Goal: Task Accomplishment & Management: Use online tool/utility

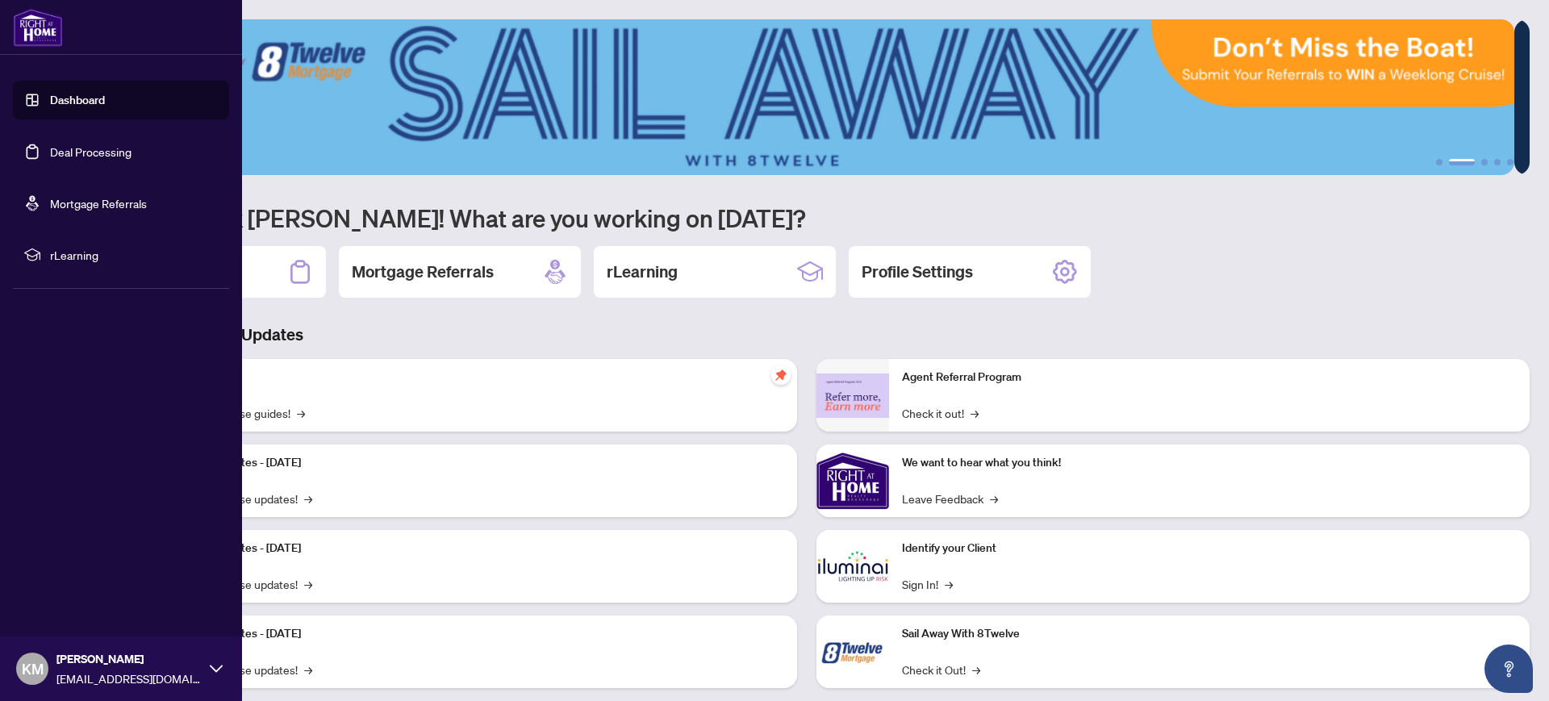
click at [70, 149] on link "Deal Processing" at bounding box center [90, 151] width 81 height 15
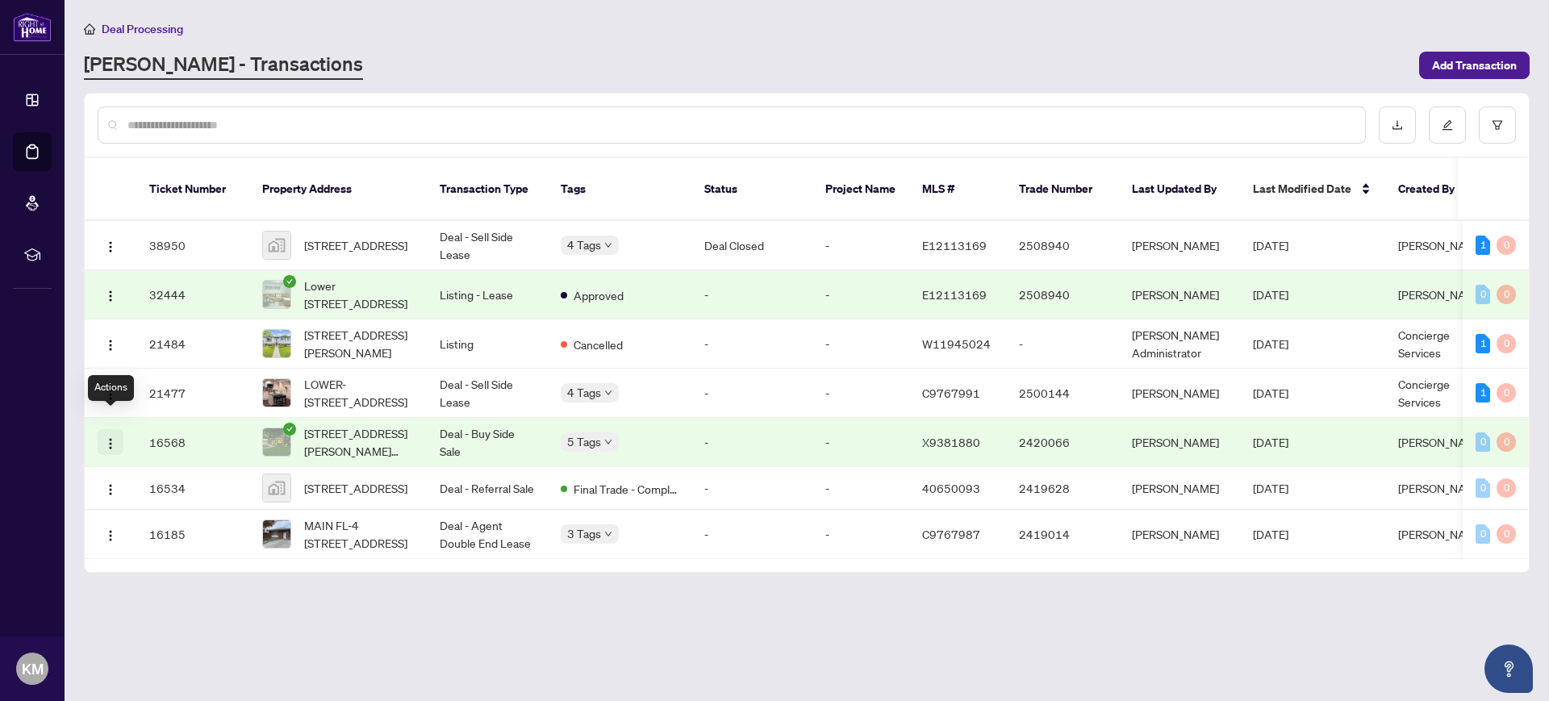
click at [111, 437] on img "button" at bounding box center [110, 443] width 13 height 13
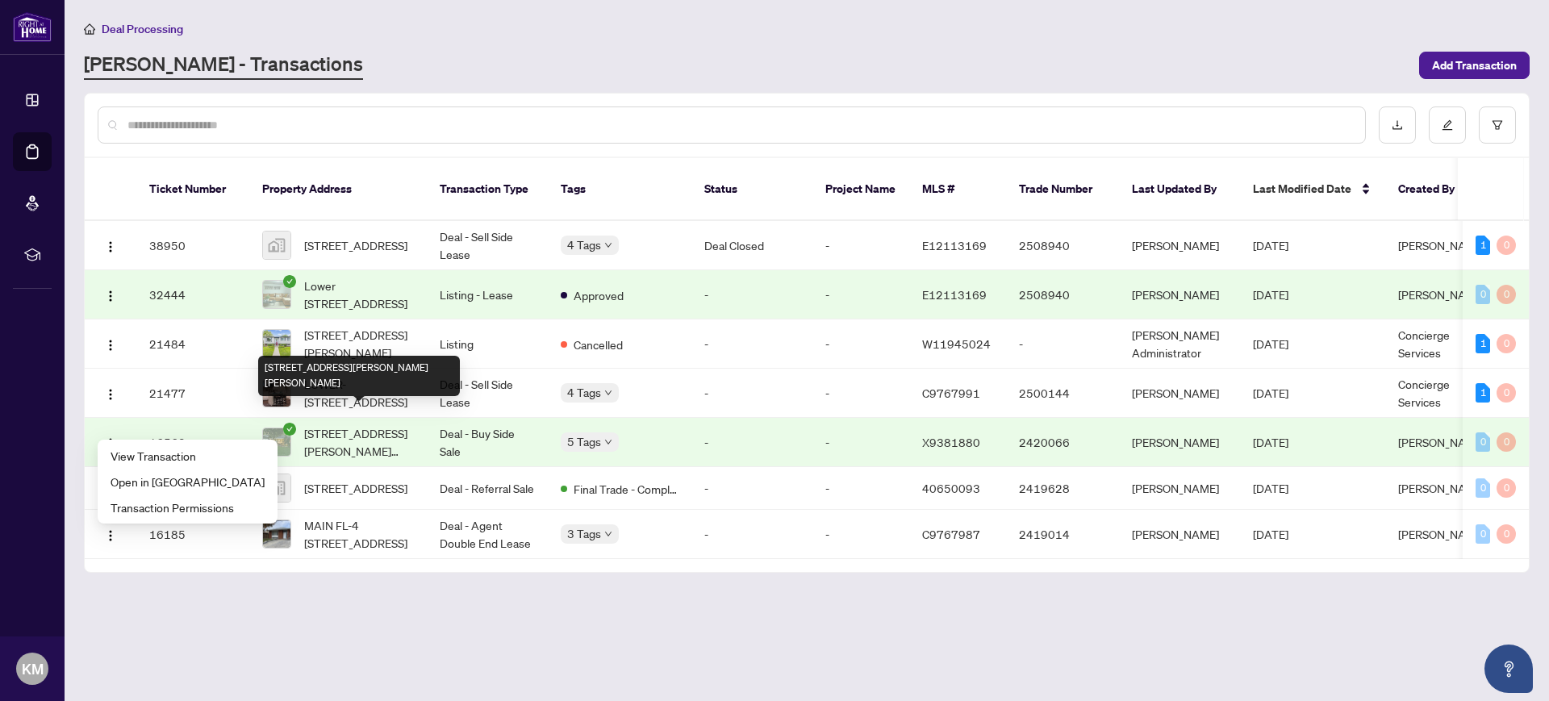
click at [326, 428] on span "[STREET_ADDRESS][PERSON_NAME][PERSON_NAME]" at bounding box center [359, 442] width 110 height 36
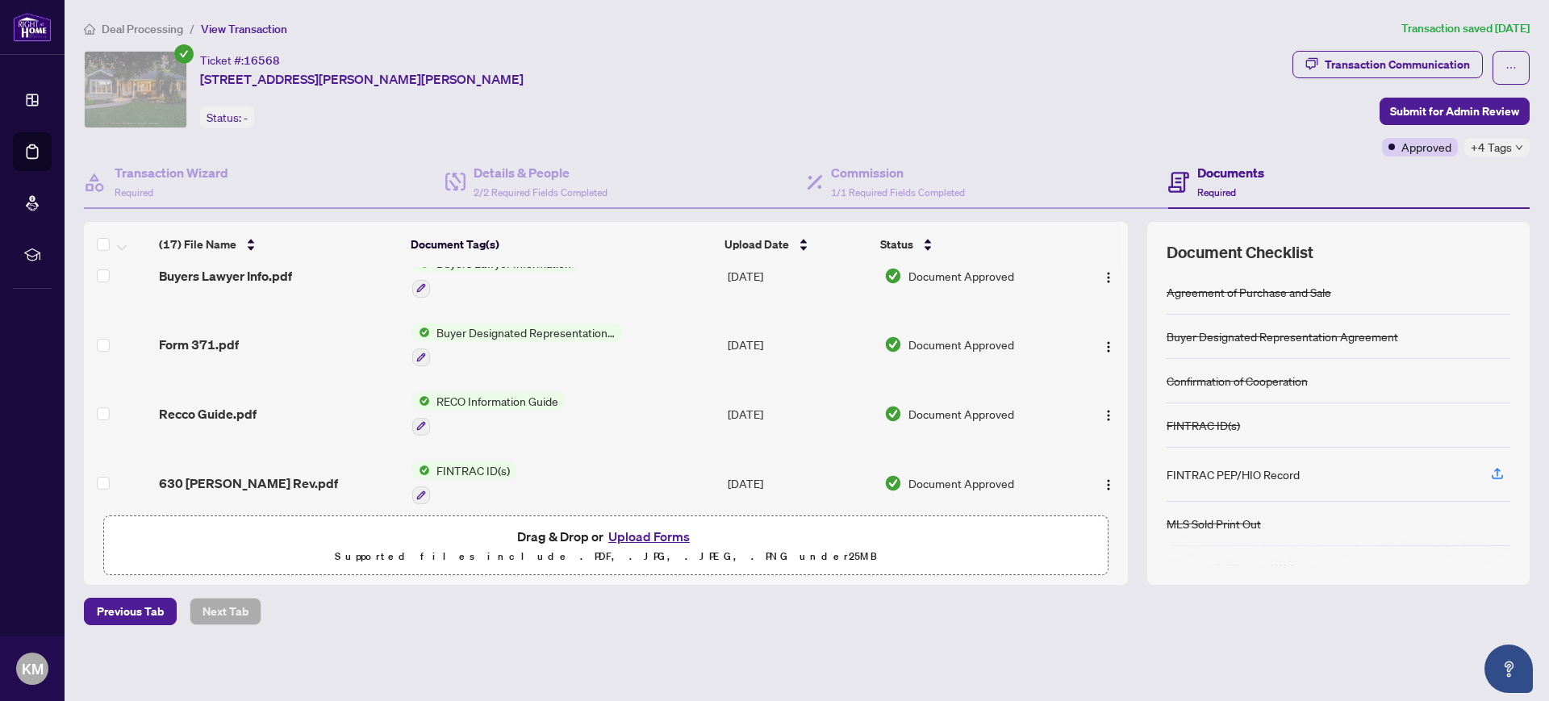
scroll to position [376, 0]
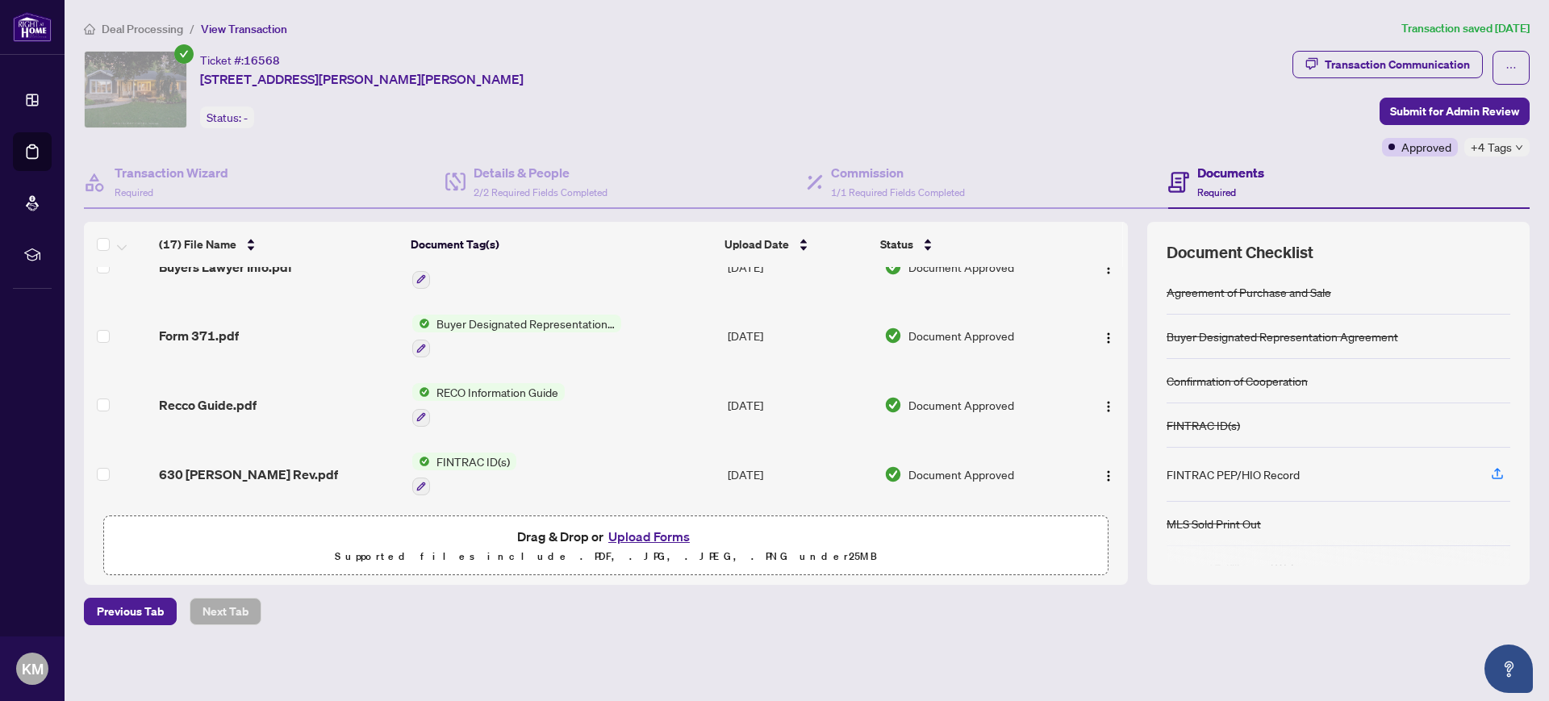
click at [461, 460] on span "FINTRAC ID(s)" at bounding box center [473, 462] width 86 height 18
click at [421, 539] on span "FINTRAC ID(s)" at bounding box center [434, 538] width 86 height 18
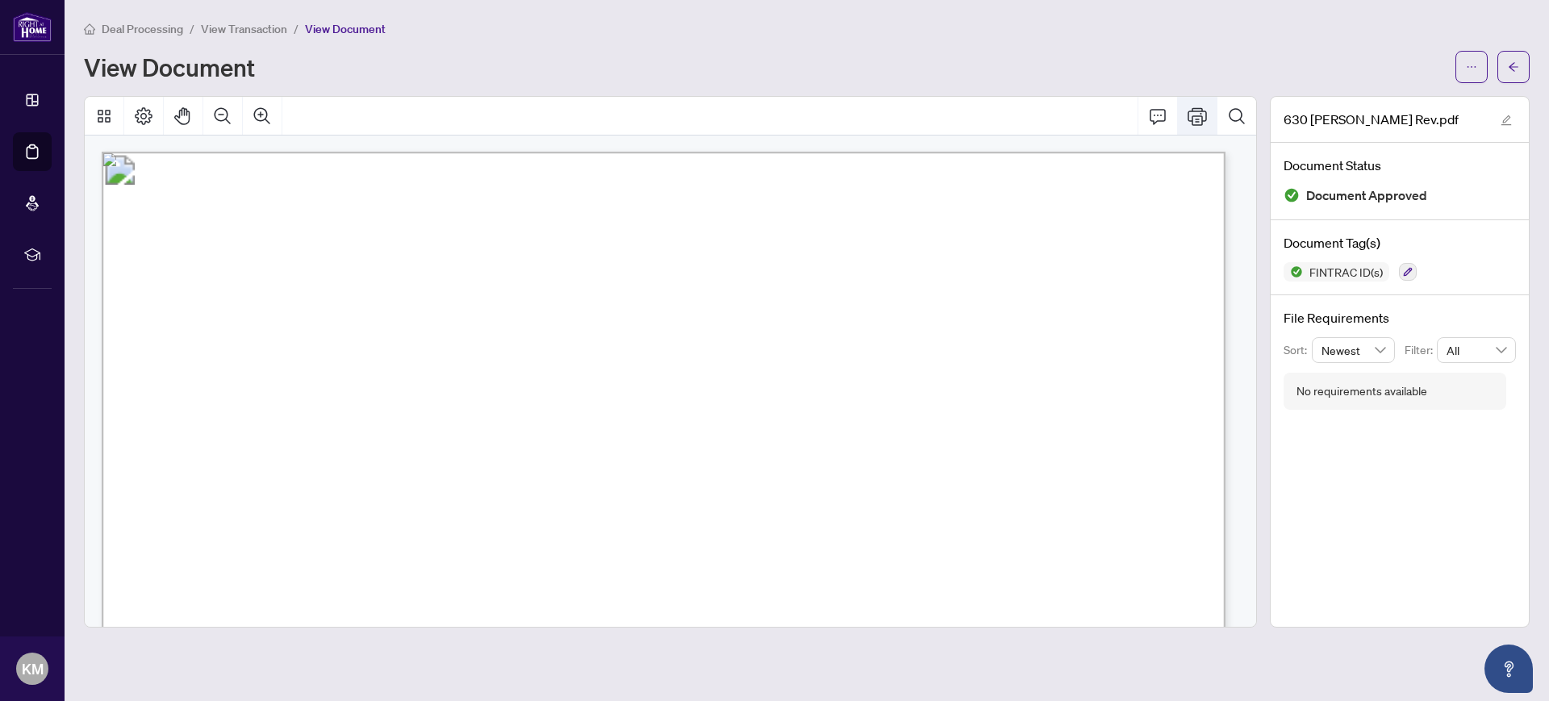
click at [1201, 115] on icon "Print" at bounding box center [1197, 116] width 19 height 18
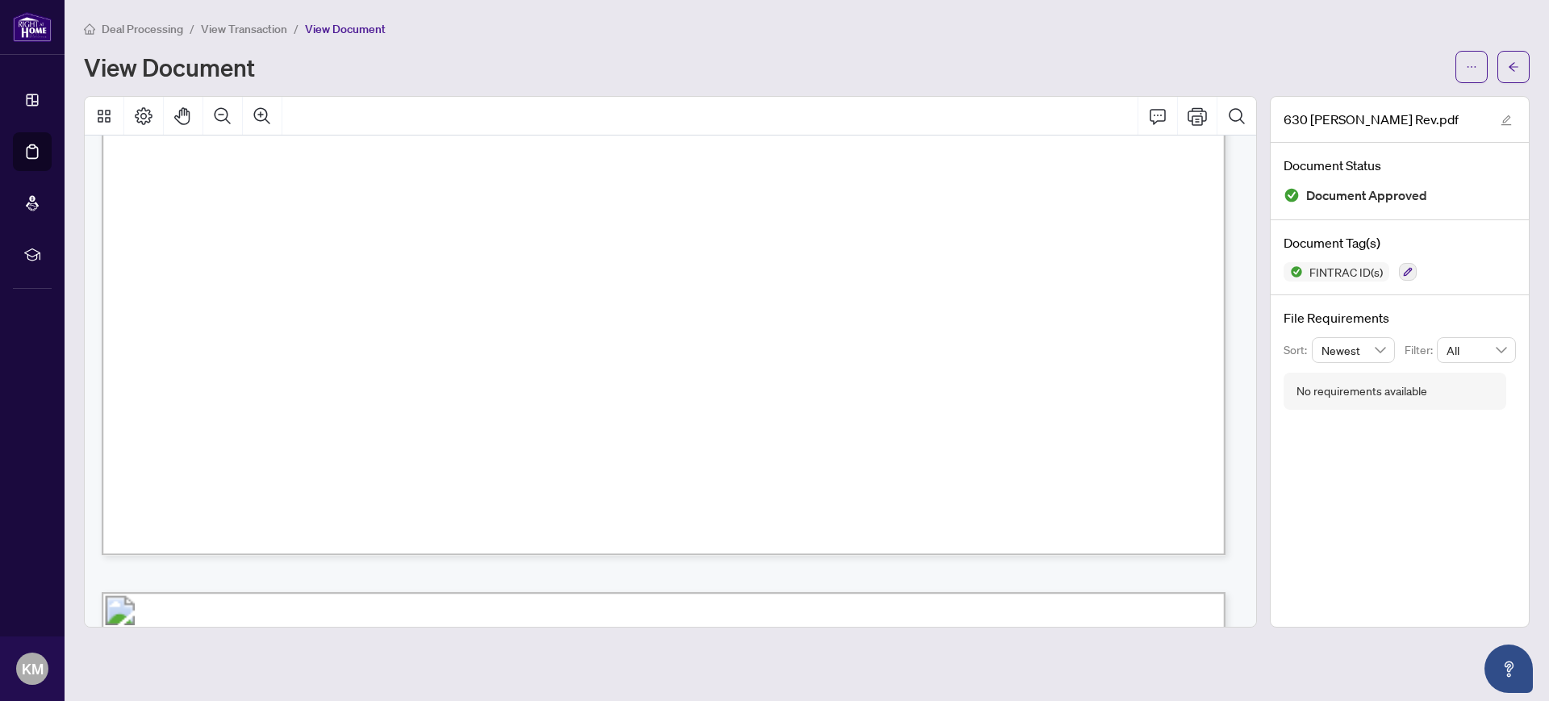
scroll to position [2762, 0]
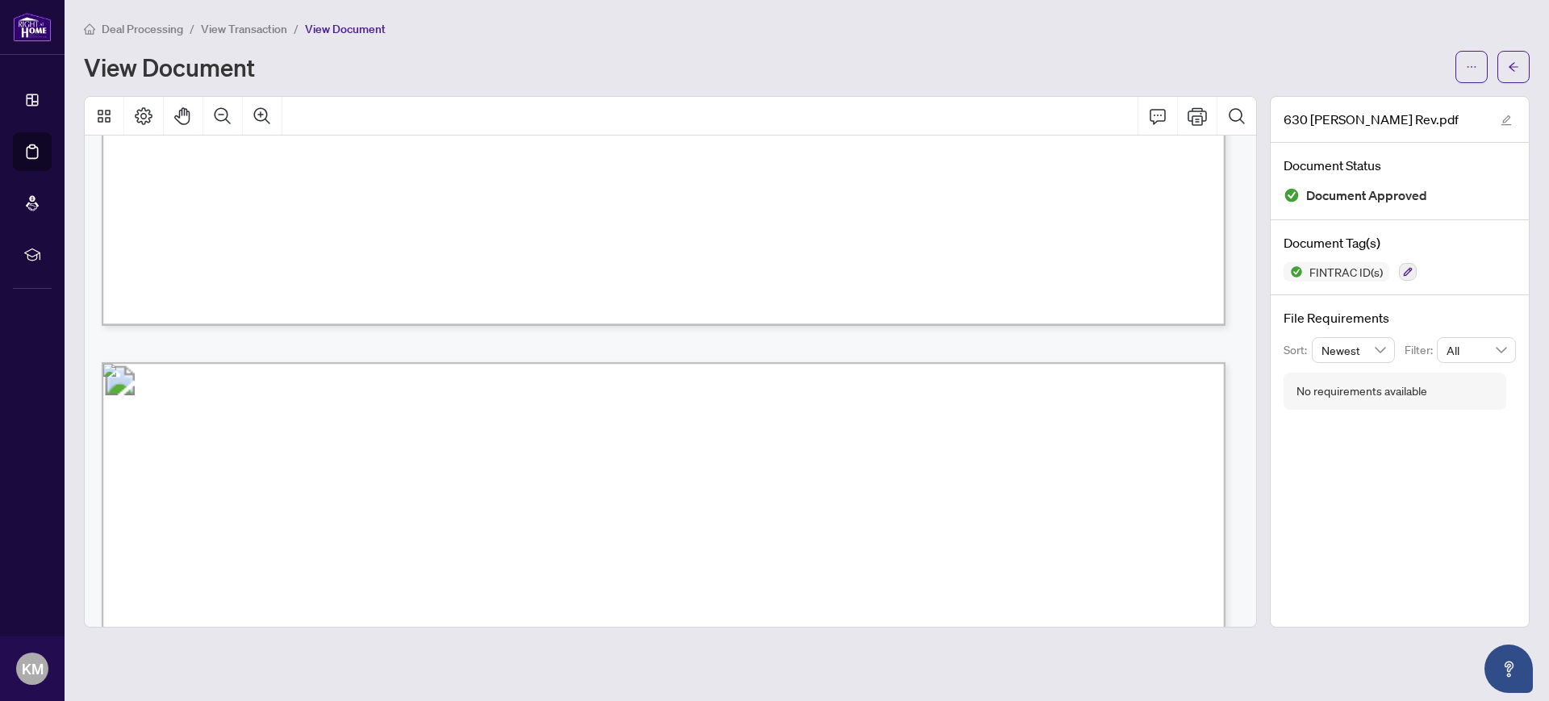
click at [319, 77] on div "View Document" at bounding box center [765, 67] width 1362 height 26
click at [253, 26] on span "View Transaction" at bounding box center [244, 29] width 86 height 15
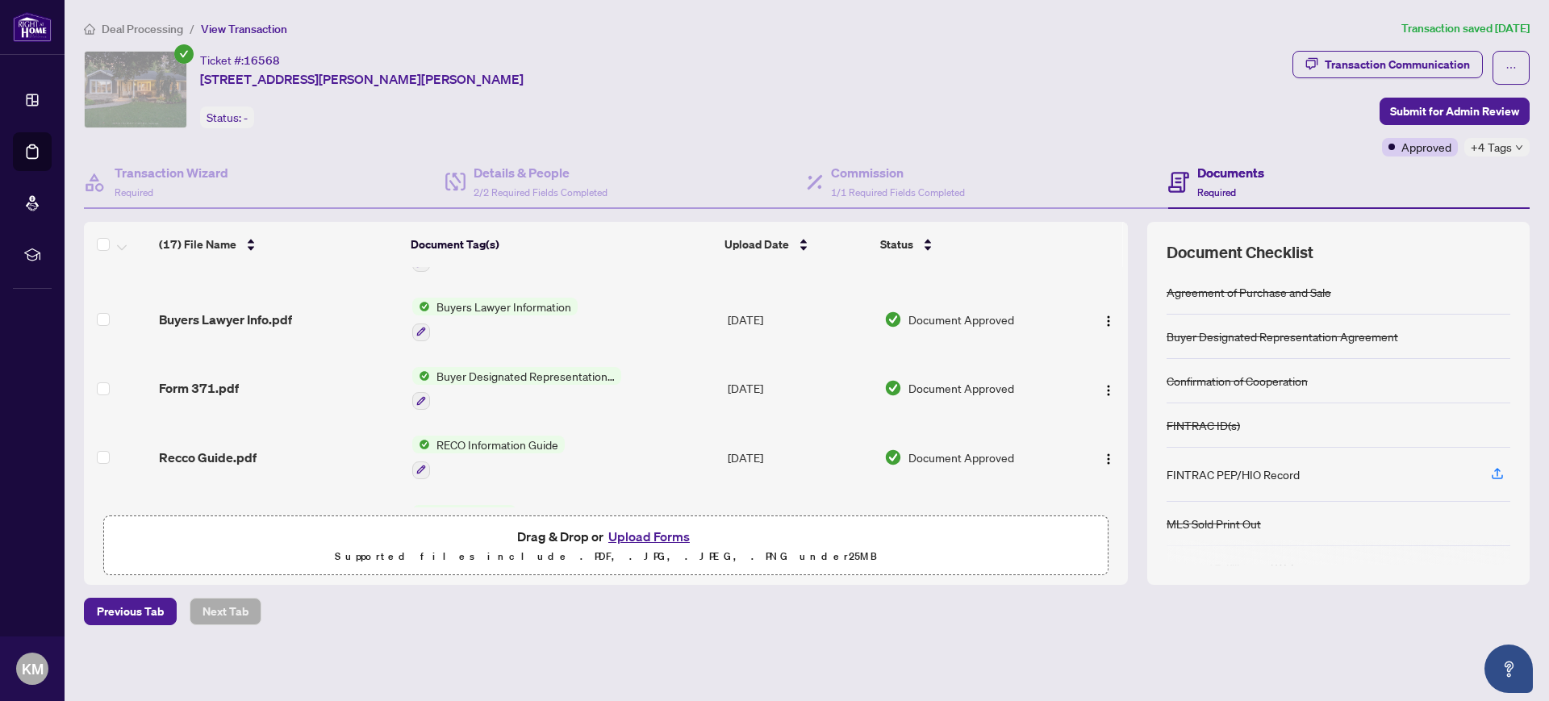
scroll to position [332, 0]
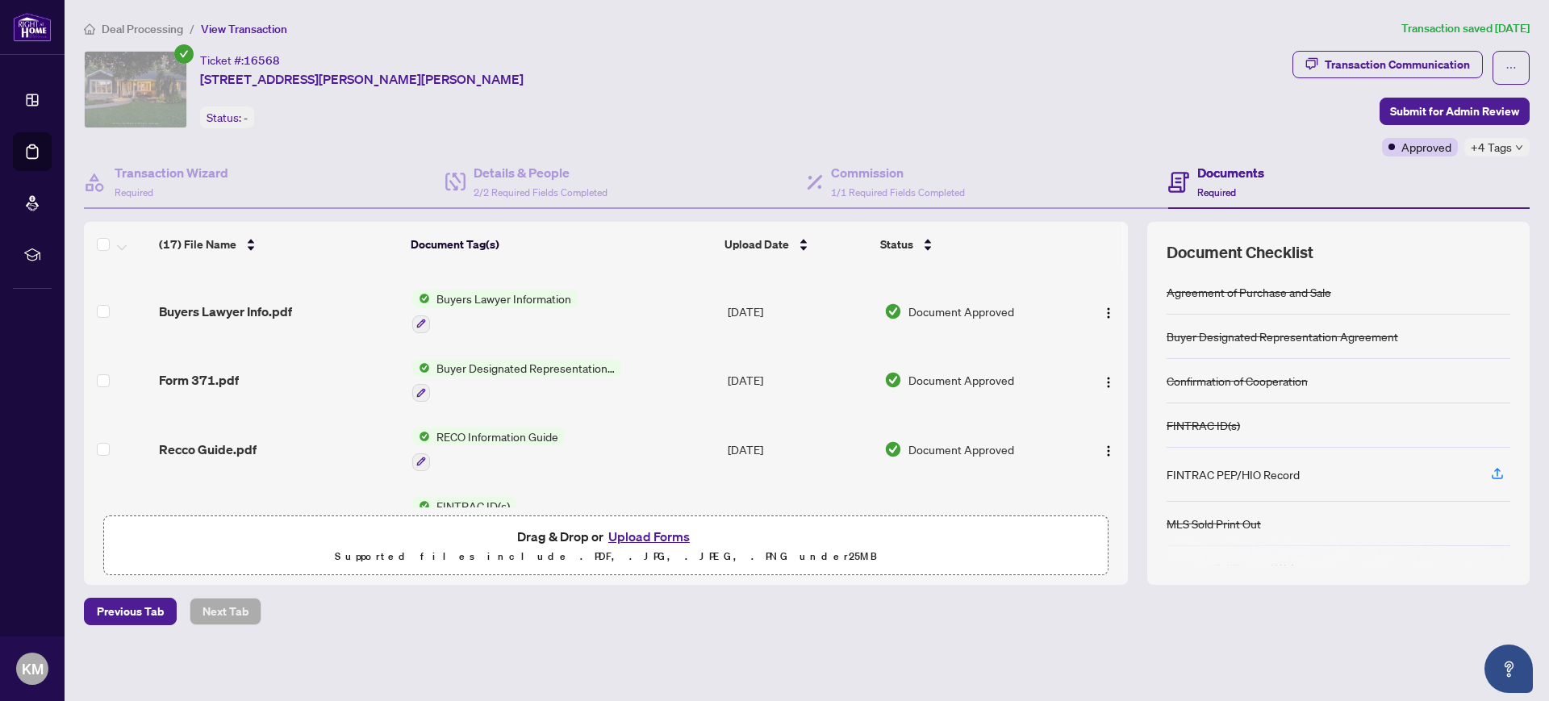
click at [510, 366] on span "Buyer Designated Representation Agreement" at bounding box center [525, 368] width 191 height 18
click at [470, 452] on span "Buyer Designated Representation Agreement" at bounding box center [523, 455] width 240 height 36
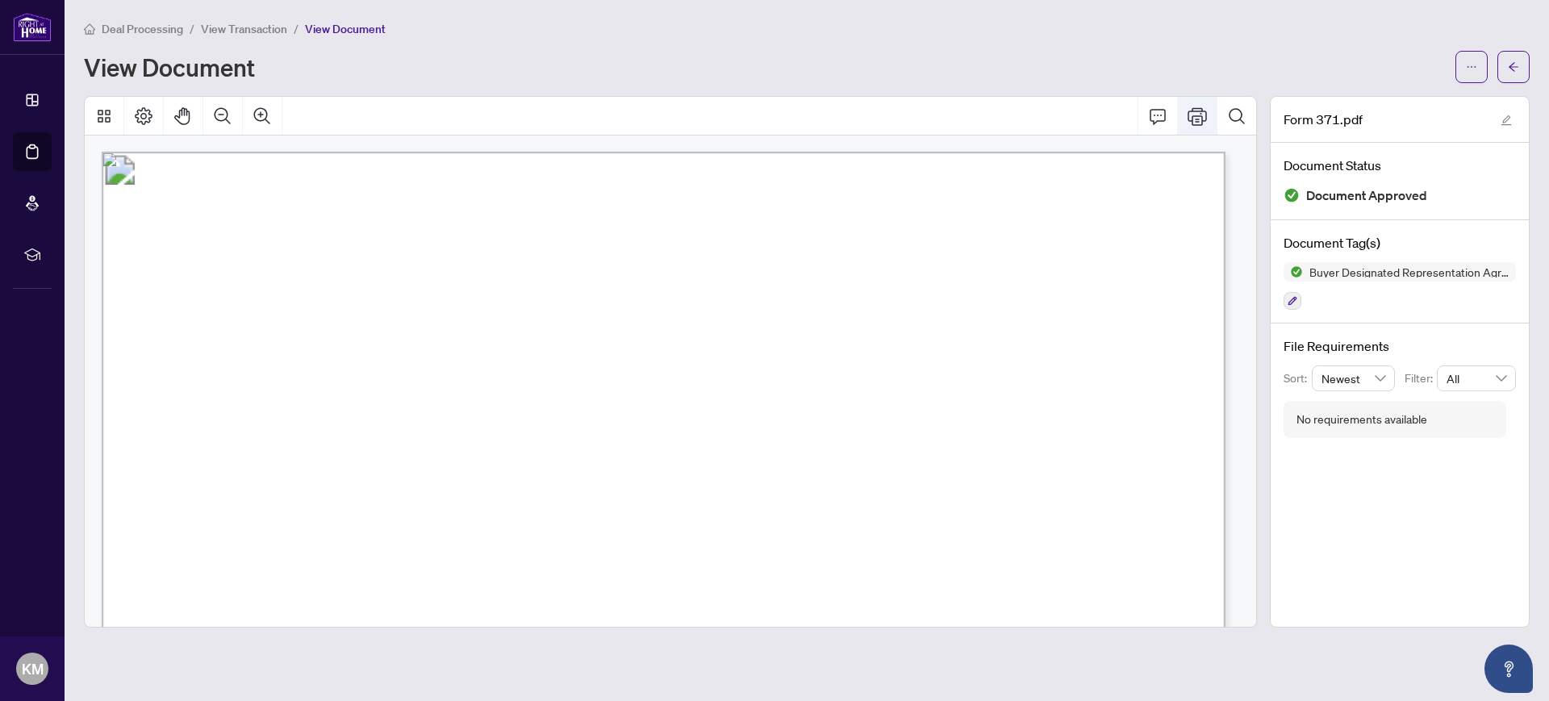
click at [1193, 110] on icon "Print" at bounding box center [1197, 116] width 19 height 18
click at [244, 29] on span "View Transaction" at bounding box center [244, 29] width 86 height 15
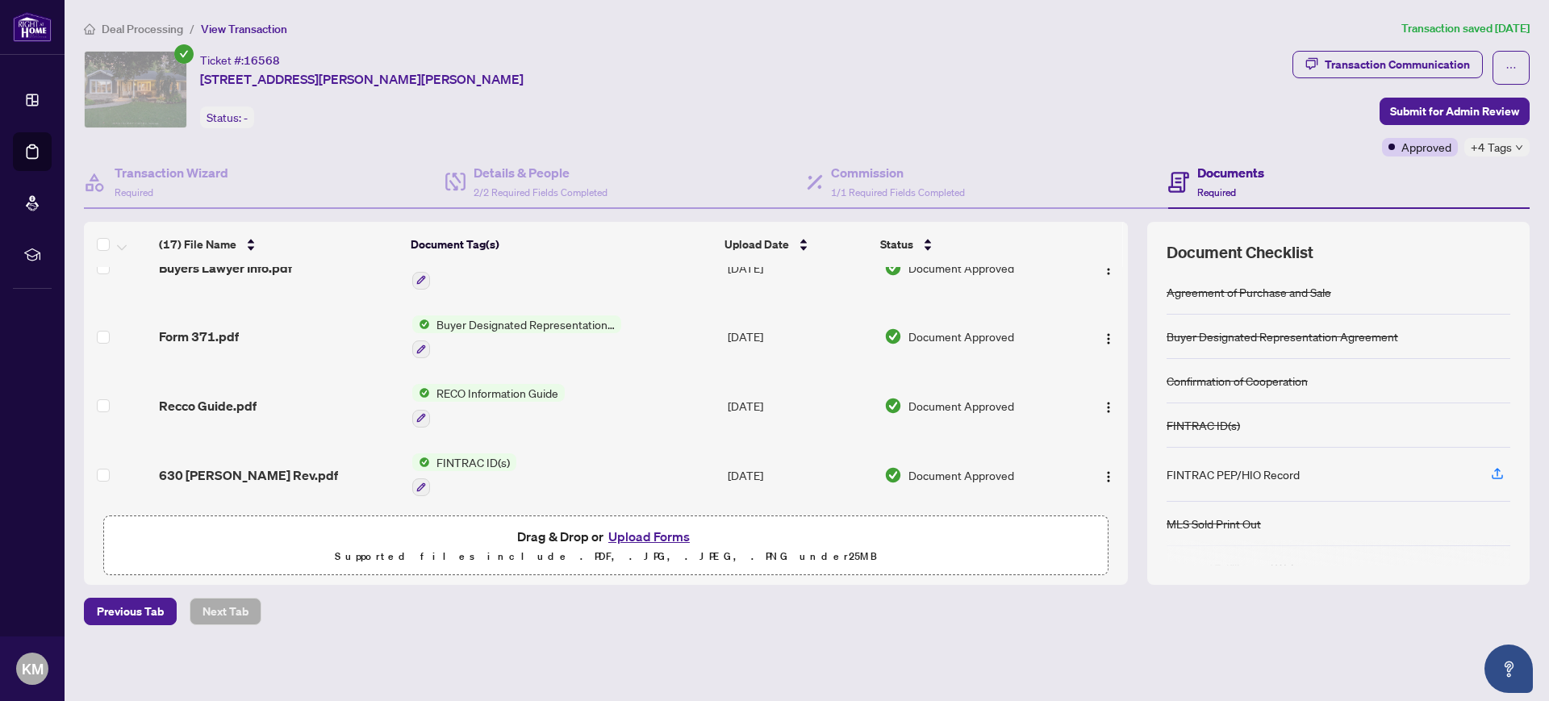
scroll to position [395, 0]
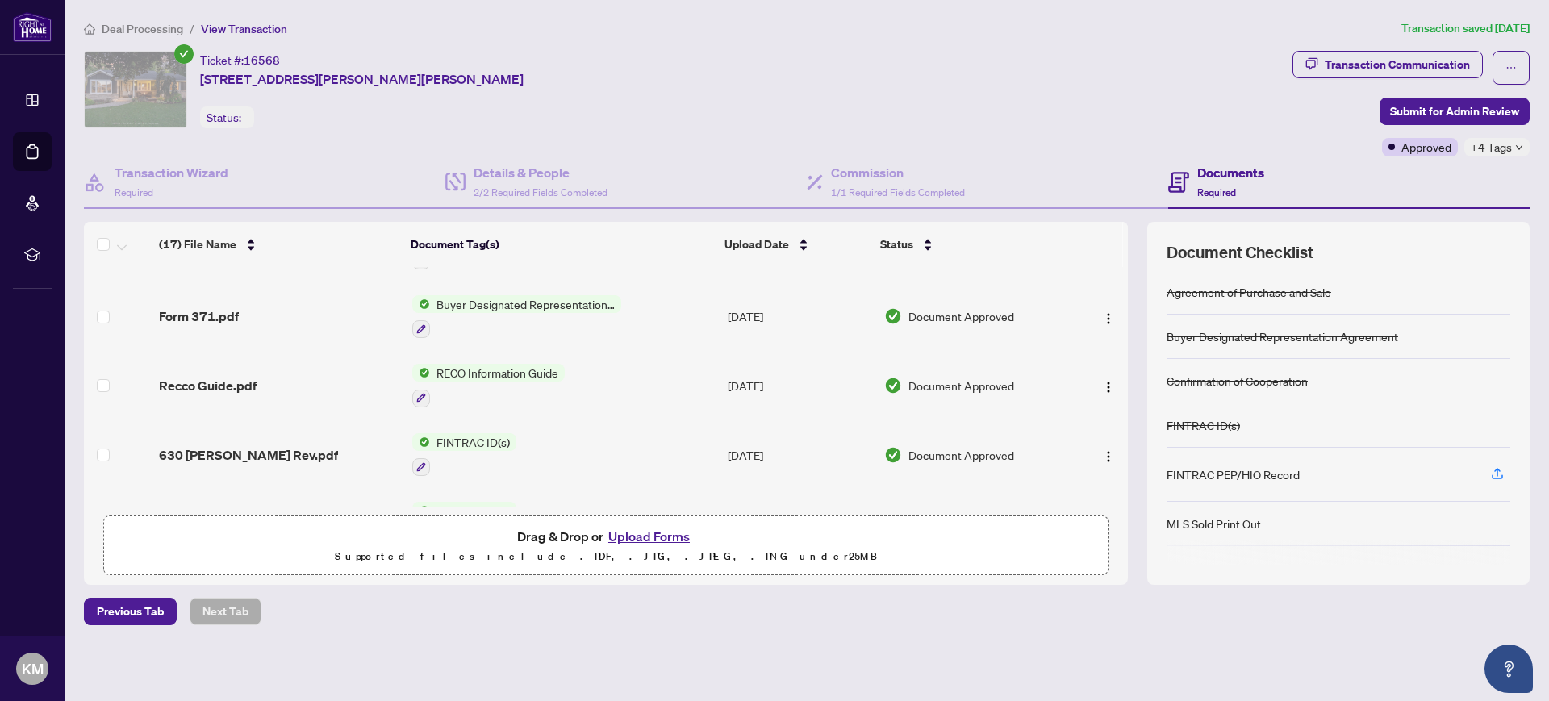
click at [478, 438] on span "FINTRAC ID(s)" at bounding box center [473, 442] width 86 height 18
click at [437, 517] on span "FINTRAC ID(s)" at bounding box center [434, 519] width 86 height 18
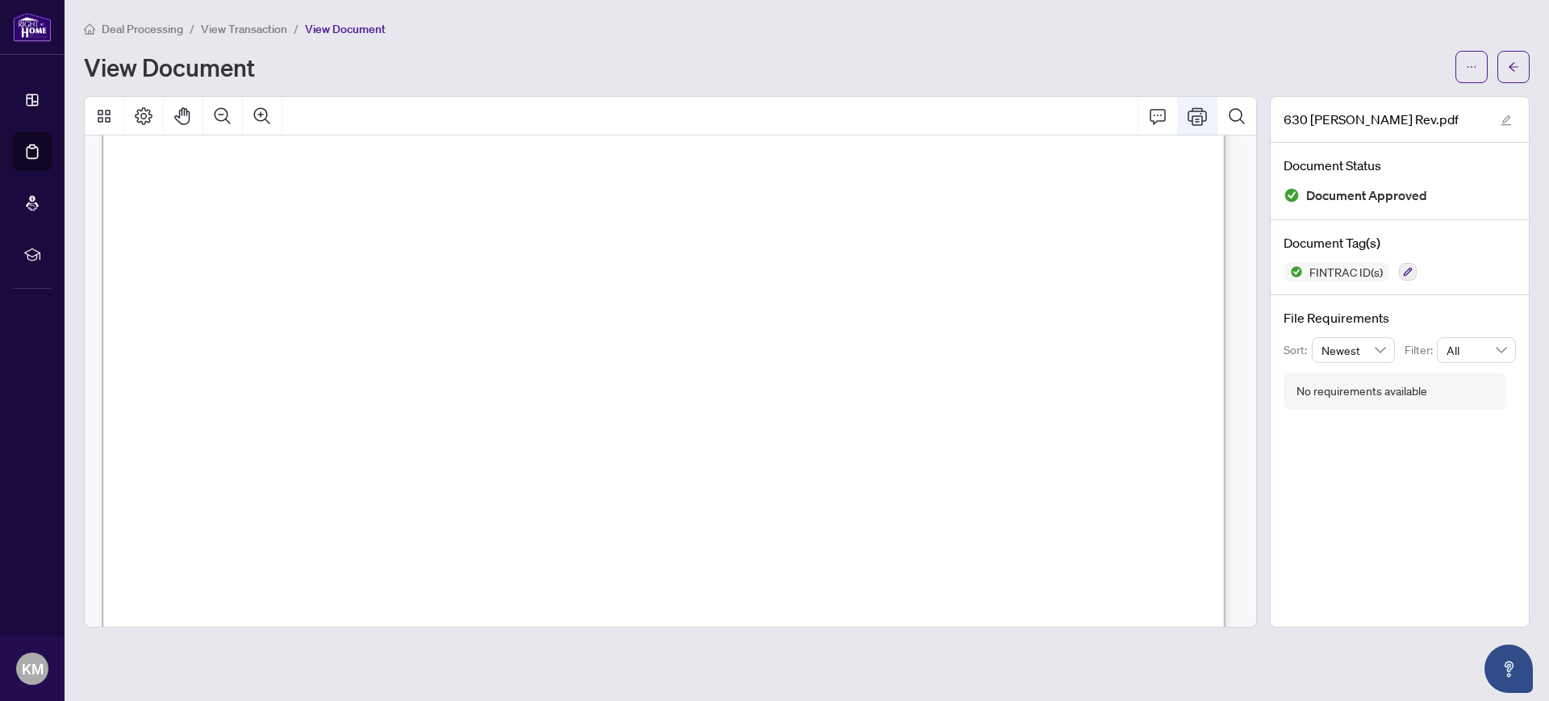
scroll to position [58, 0]
click at [1508, 68] on icon "arrow-left" at bounding box center [1513, 66] width 11 height 11
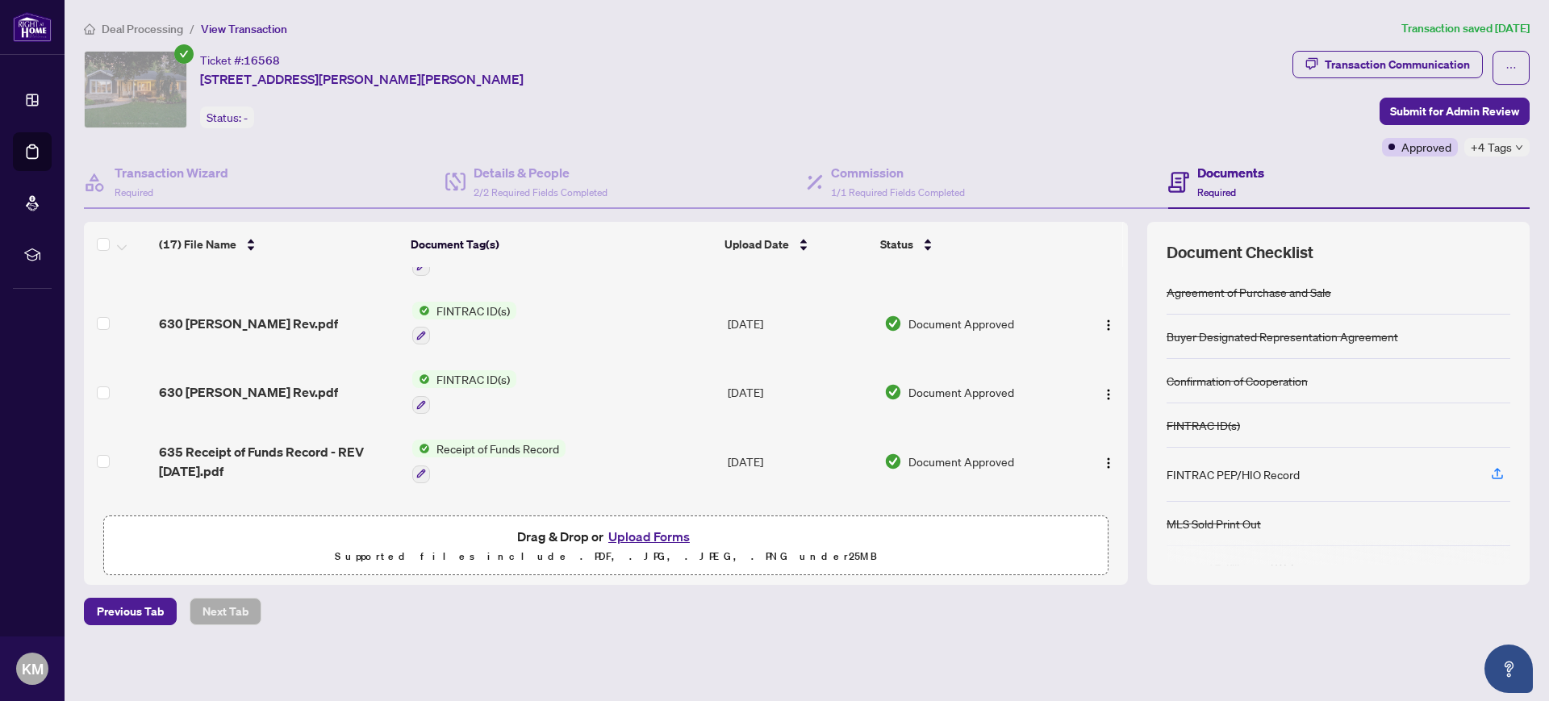
scroll to position [551, 0]
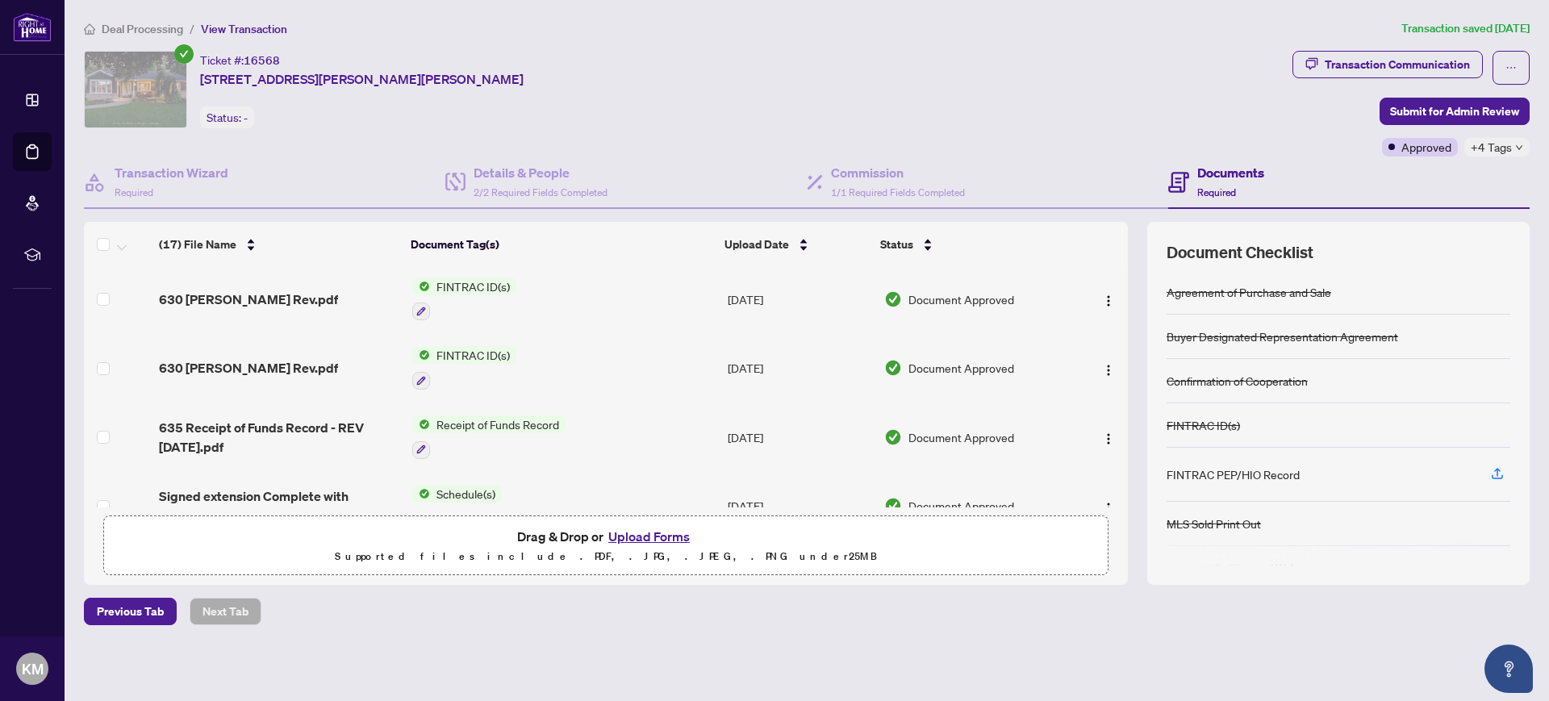
click at [445, 420] on span "Receipt of Funds Record" at bounding box center [498, 425] width 136 height 18
click at [462, 499] on span "Receipt of Funds Record" at bounding box center [484, 501] width 136 height 18
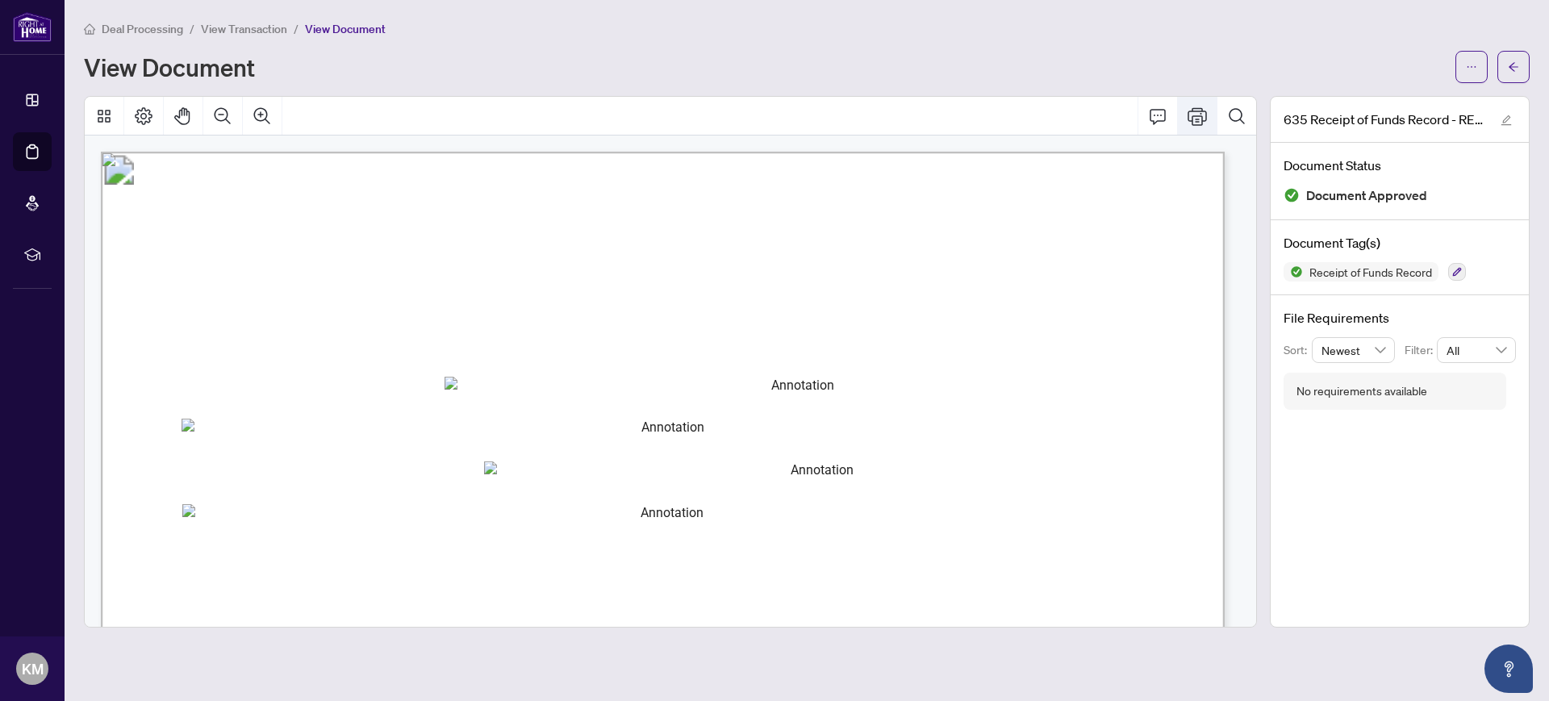
click at [1196, 112] on icon "Print" at bounding box center [1197, 116] width 19 height 19
click at [1196, 113] on icon "Print" at bounding box center [1197, 116] width 19 height 19
click at [1513, 68] on icon "arrow-left" at bounding box center [1513, 66] width 11 height 11
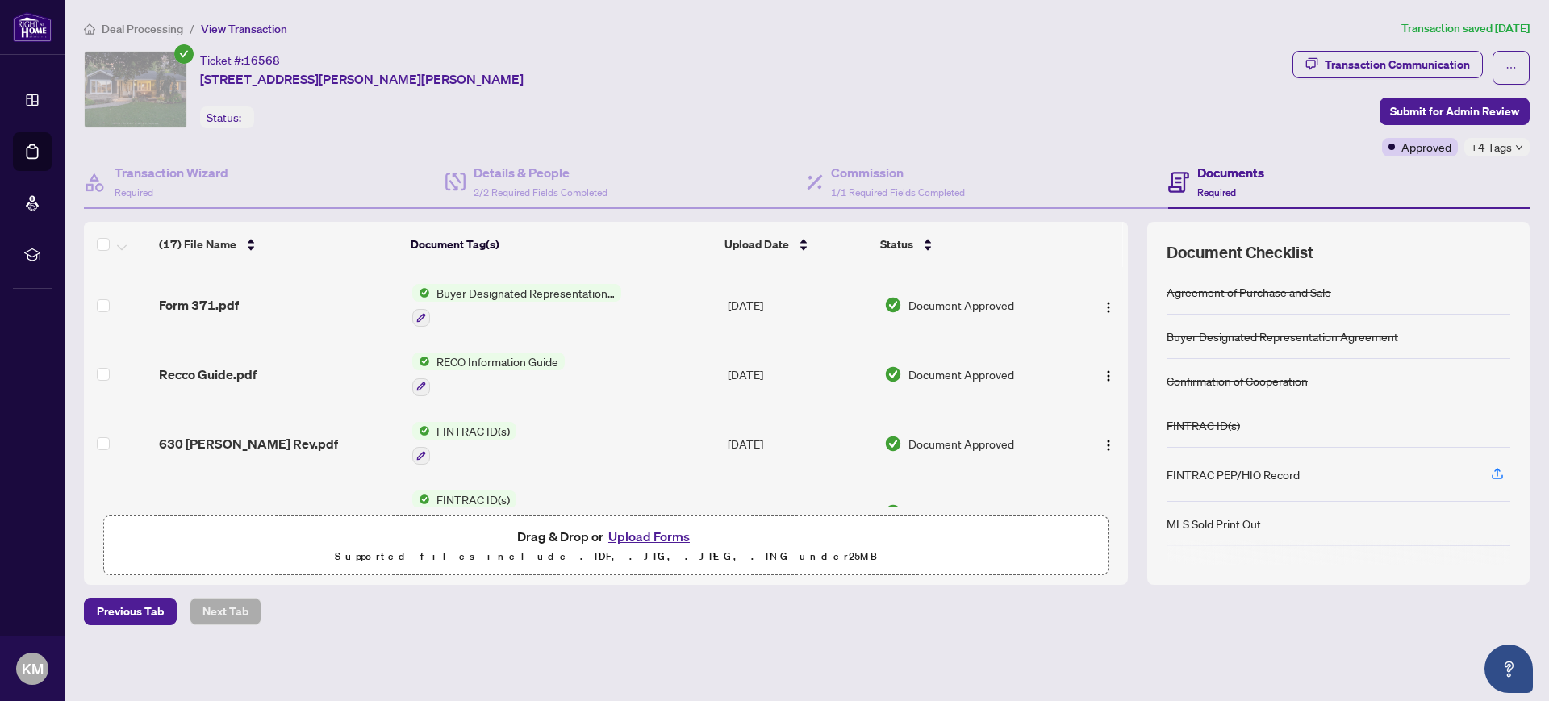
scroll to position [423, 0]
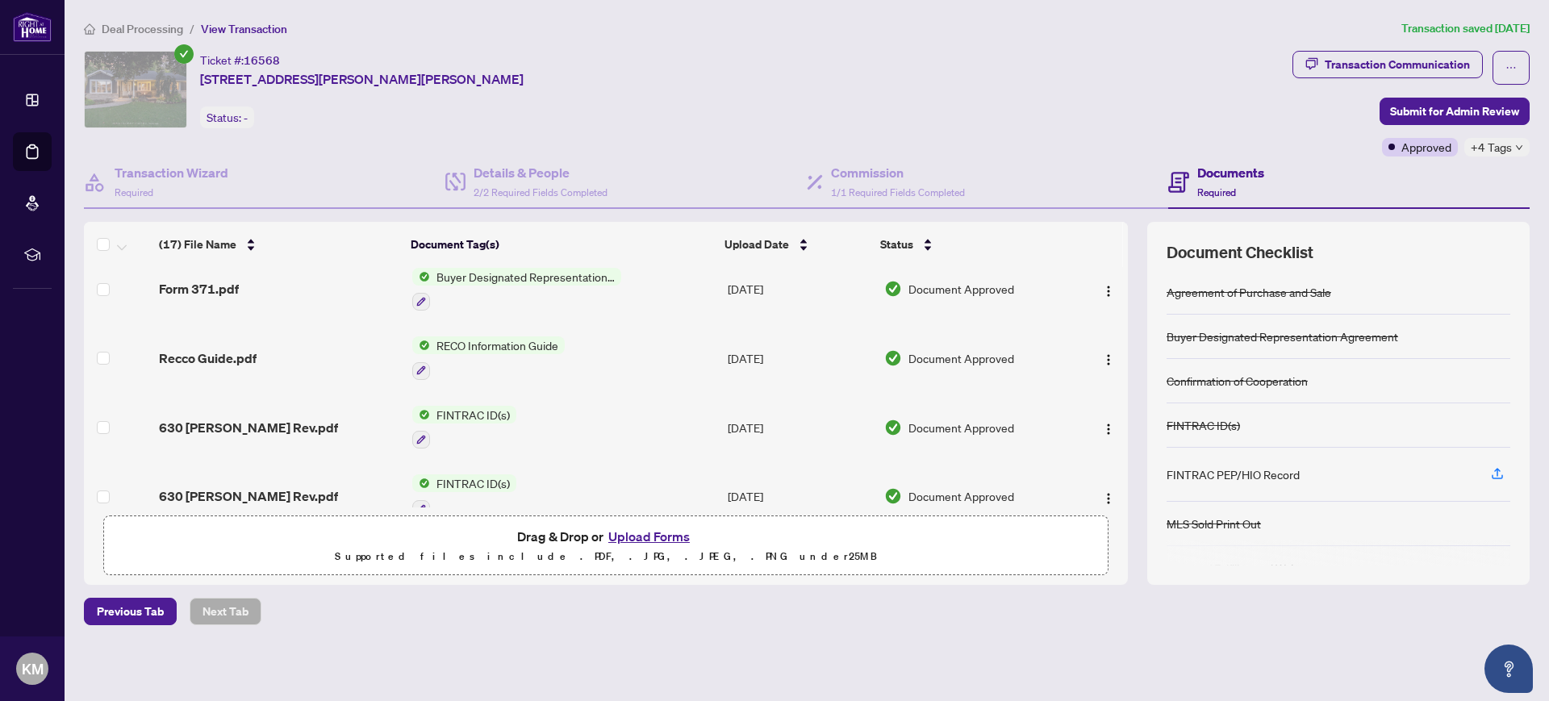
click at [454, 409] on span "FINTRAC ID(s)" at bounding box center [473, 415] width 86 height 18
click at [420, 491] on span "FINTRAC ID(s)" at bounding box center [434, 491] width 86 height 18
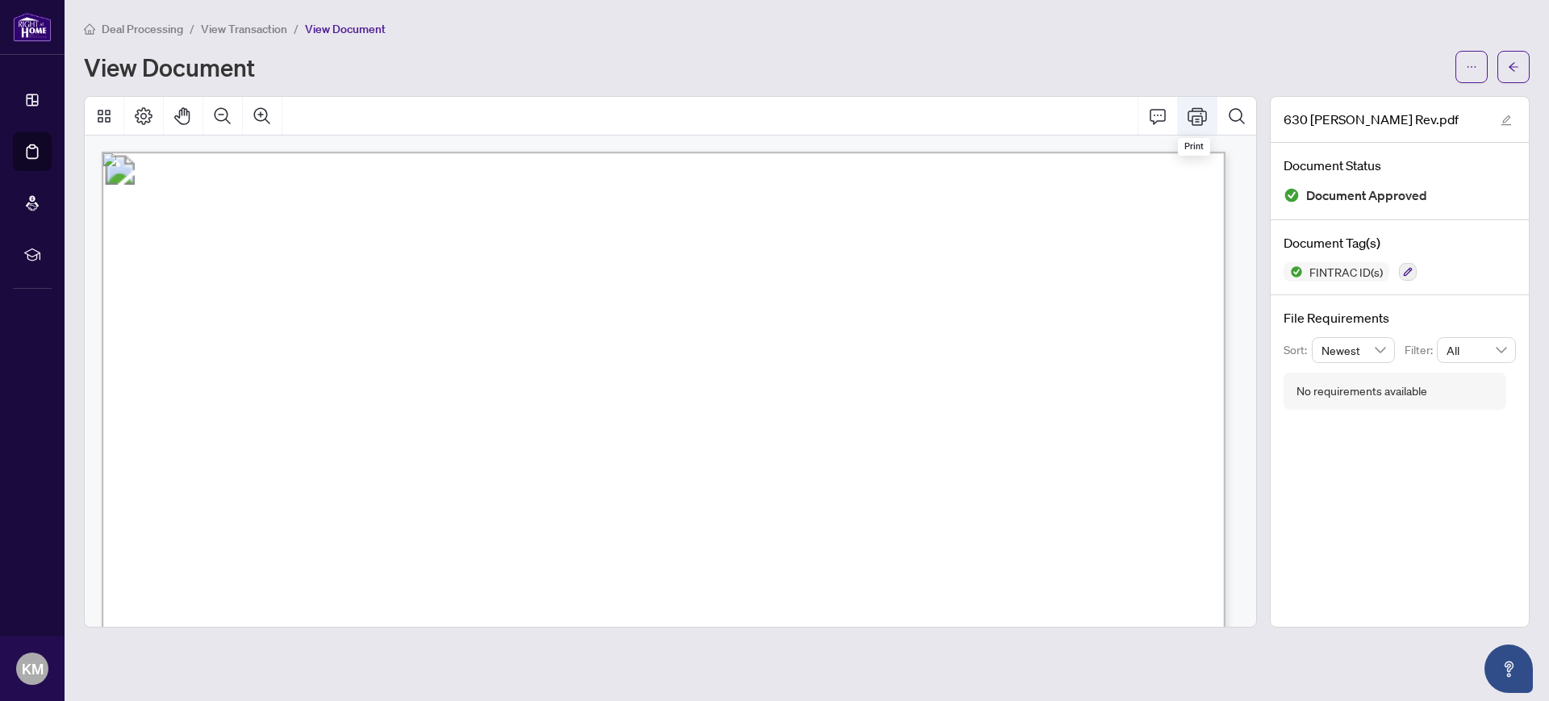
click at [1193, 117] on icon "Print" at bounding box center [1197, 116] width 19 height 19
click at [1512, 65] on icon "arrow-left" at bounding box center [1513, 66] width 11 height 11
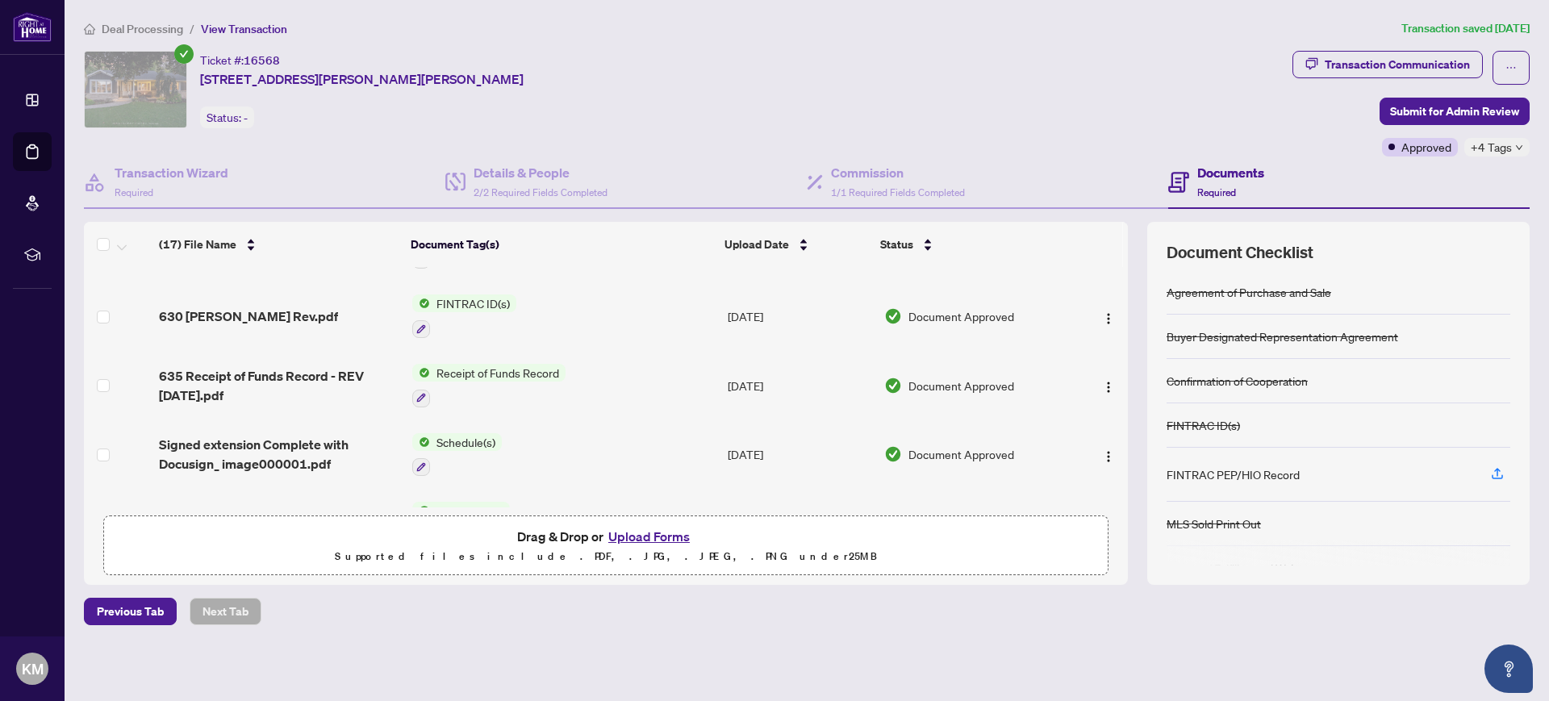
scroll to position [635, 0]
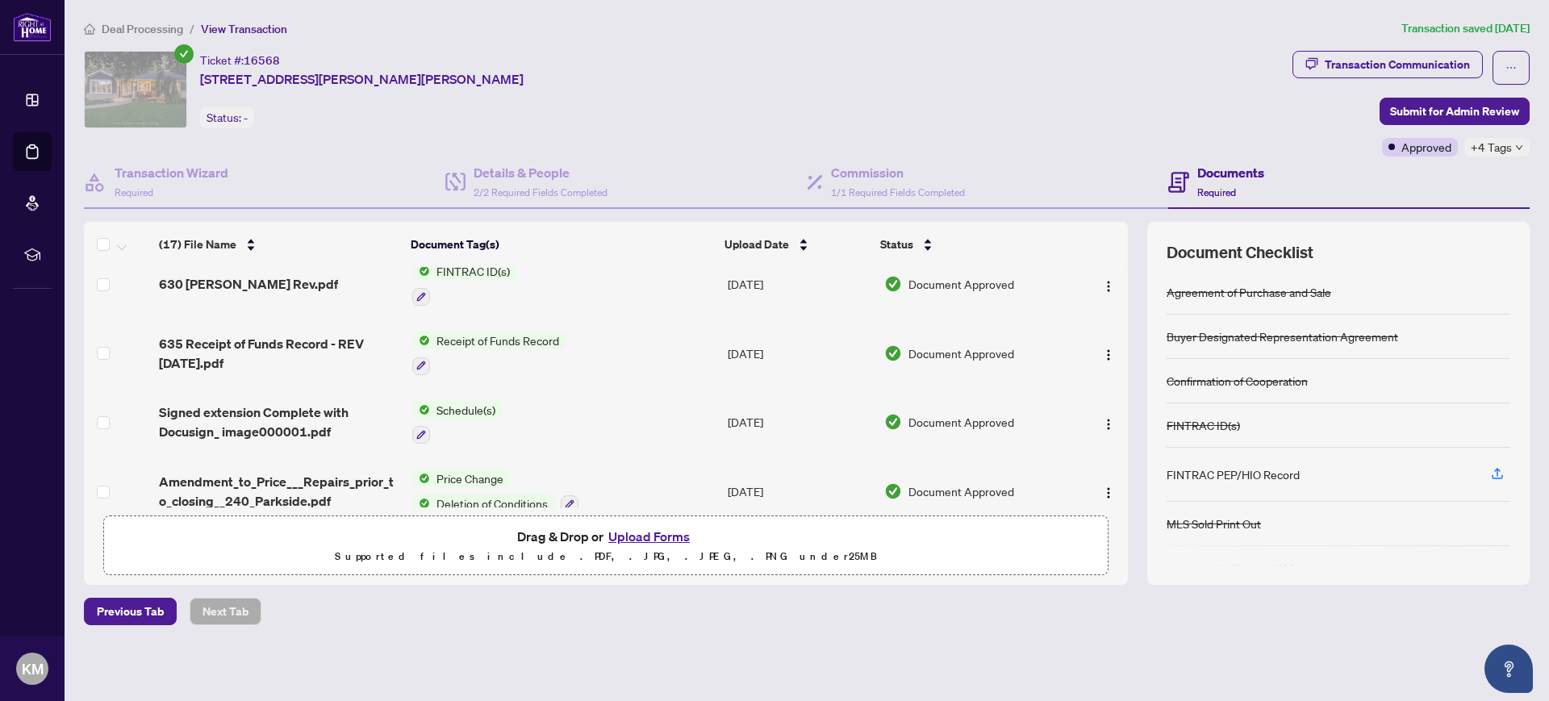
click at [492, 338] on span "Receipt of Funds Record" at bounding box center [498, 341] width 136 height 18
click at [471, 416] on span "Receipt of Funds Record" at bounding box center [484, 417] width 136 height 18
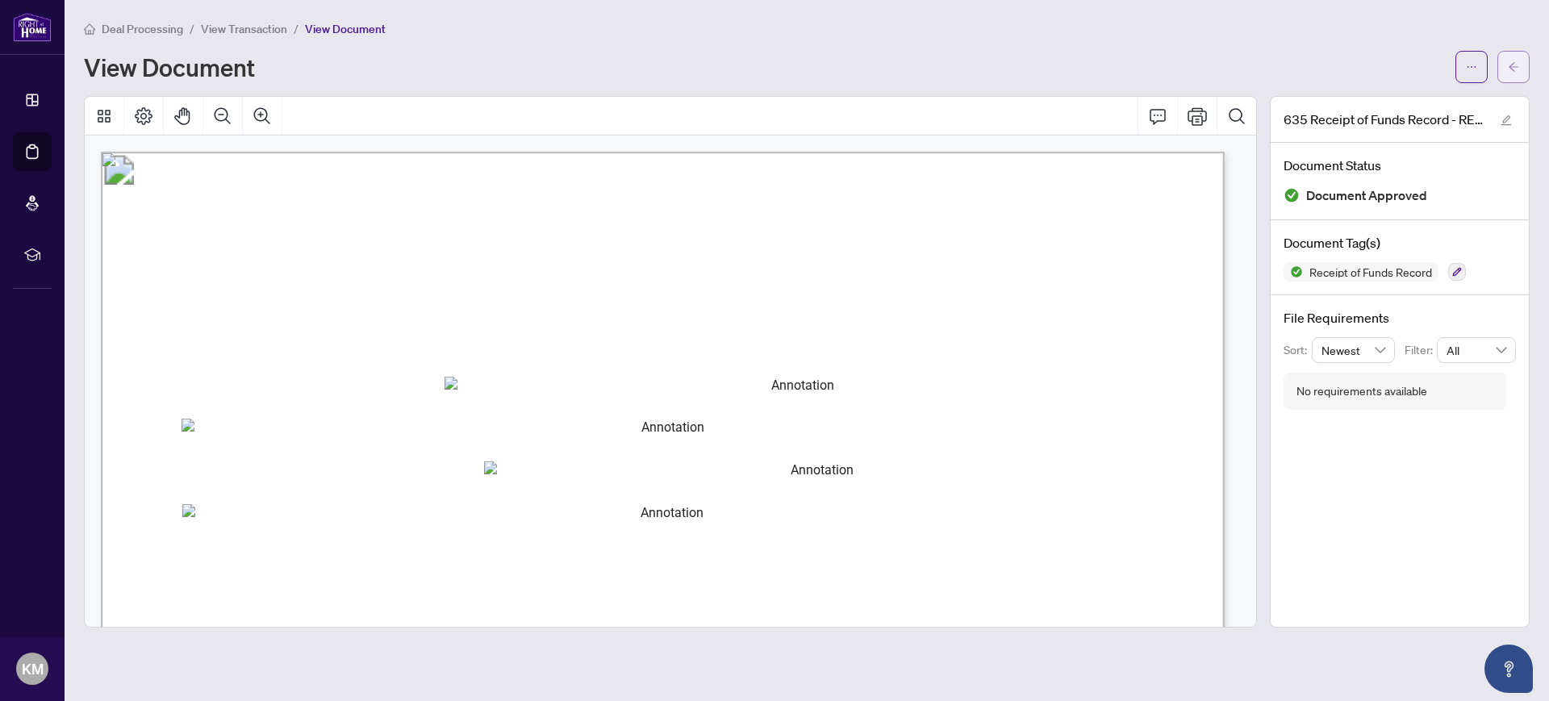
click at [1514, 69] on icon "arrow-left" at bounding box center [1513, 66] width 11 height 11
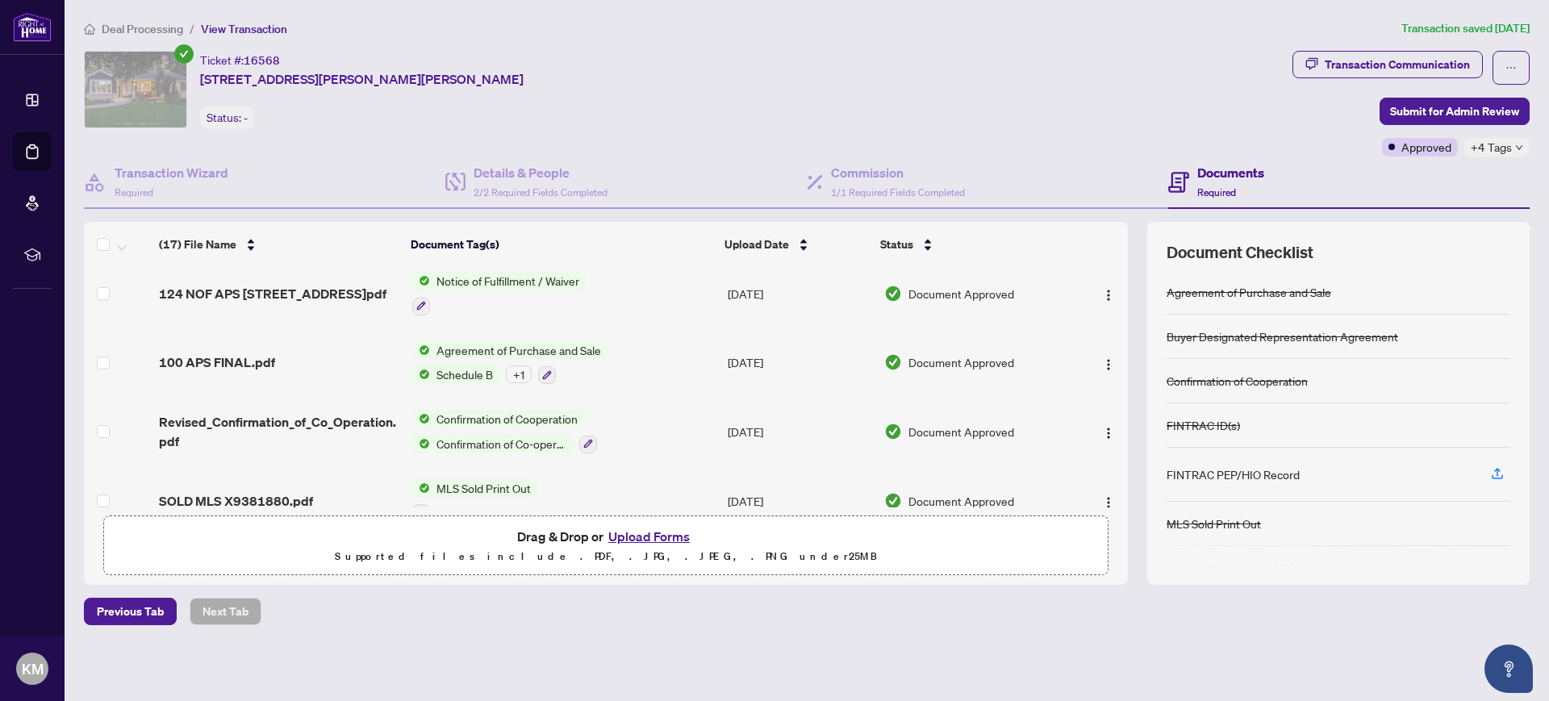
scroll to position [930, 0]
